Goal: Navigation & Orientation: Go to known website

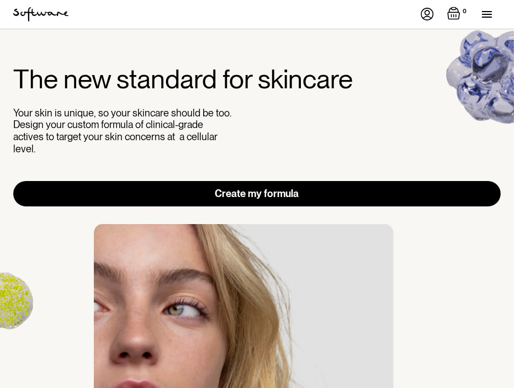
click at [69, 10] on div "Acne Ageing Pigmentation Everyday care Hair Loss Learn Skincare Custom Formulas…" at bounding box center [257, 14] width 514 height 29
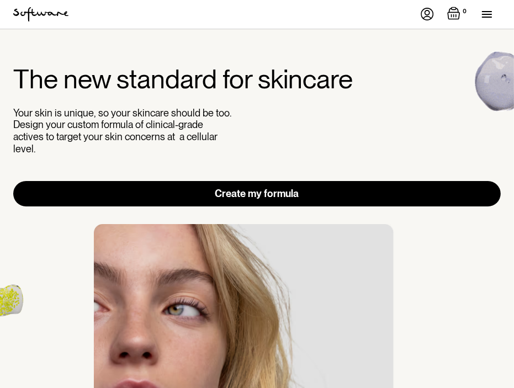
click at [56, 10] on img "home" at bounding box center [40, 14] width 55 height 14
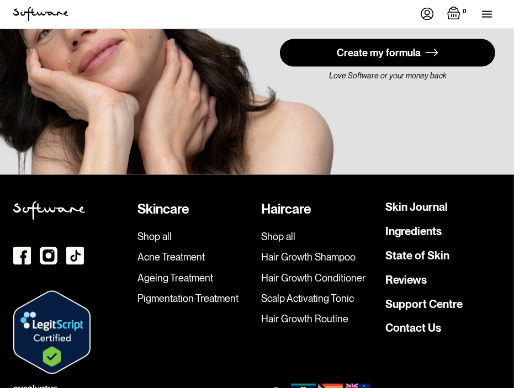
scroll to position [3564, 0]
